Goal: Task Accomplishment & Management: Use online tool/utility

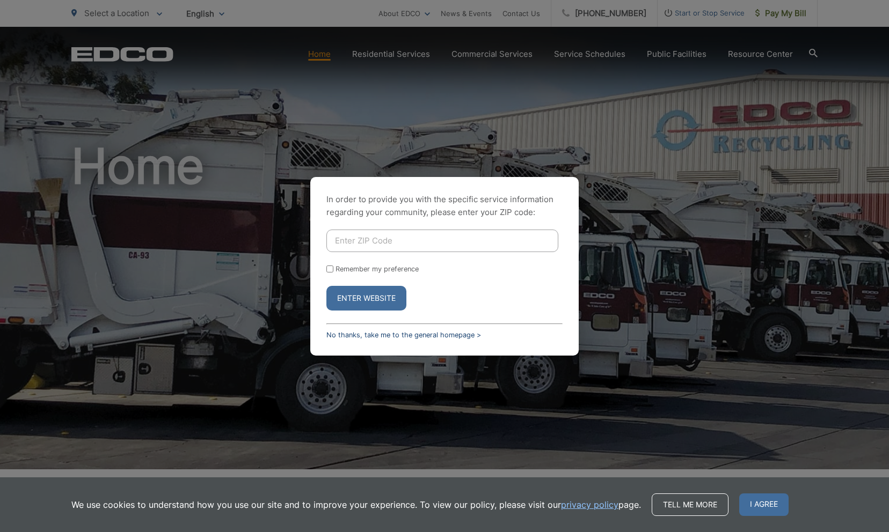
click at [389, 337] on link "No thanks, take me to the general homepage >" at bounding box center [403, 335] width 155 height 8
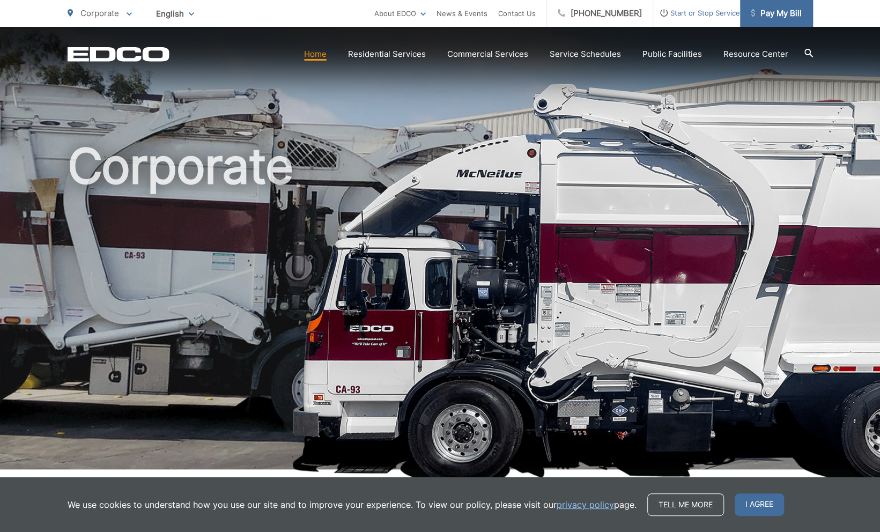
click at [781, 13] on span "Pay My Bill" at bounding box center [776, 13] width 51 height 13
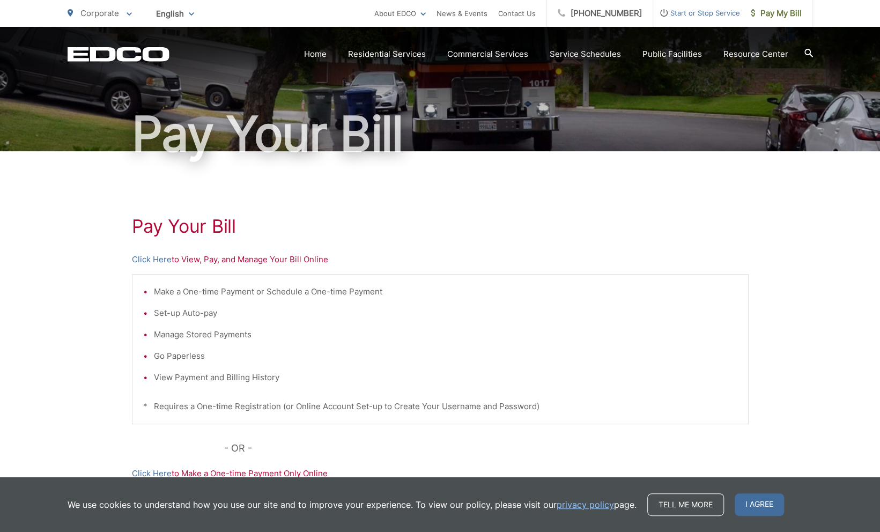
scroll to position [74, 0]
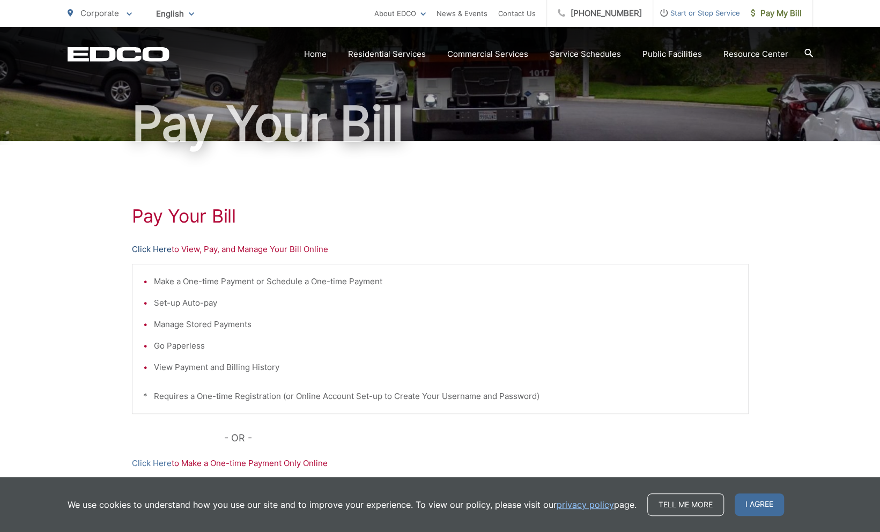
click at [158, 247] on link "Click Here" at bounding box center [152, 249] width 40 height 13
